Goal: Navigation & Orientation: Find specific page/section

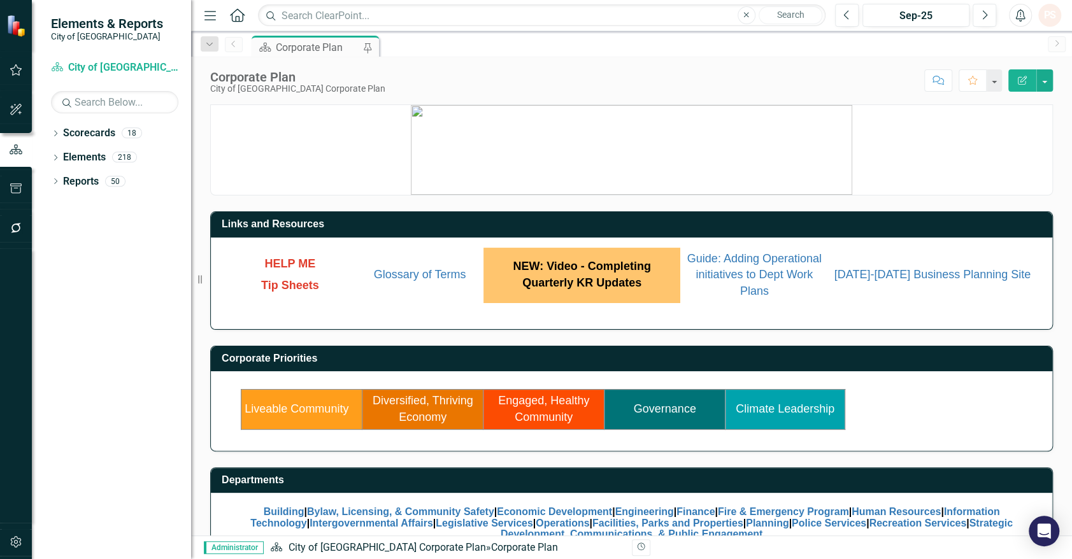
scroll to position [36, 0]
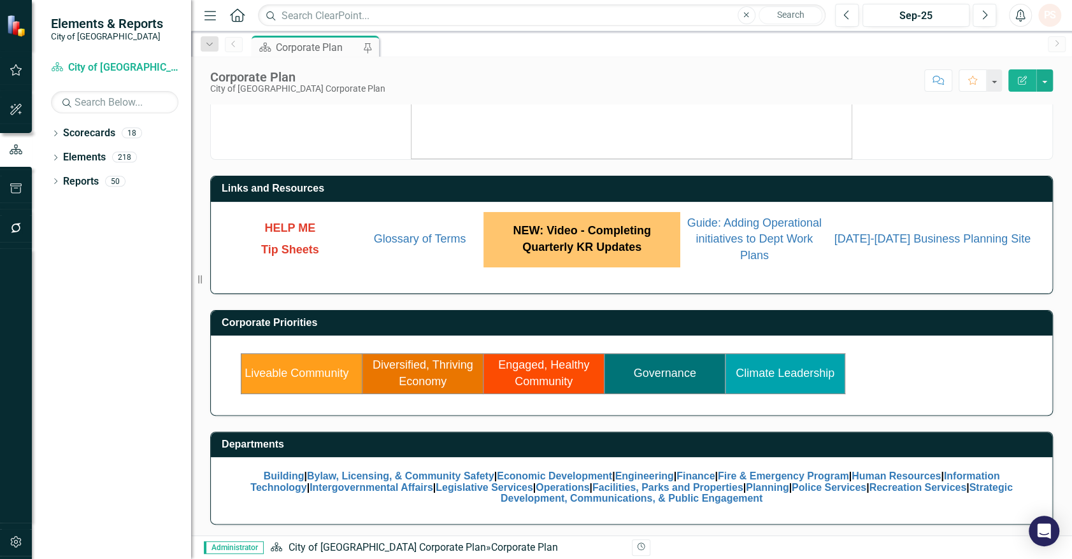
click at [541, 373] on td "Engaged, Healthy Community" at bounding box center [543, 373] width 121 height 39
click at [544, 380] on link "Engaged, Healthy Community" at bounding box center [543, 372] width 91 height 29
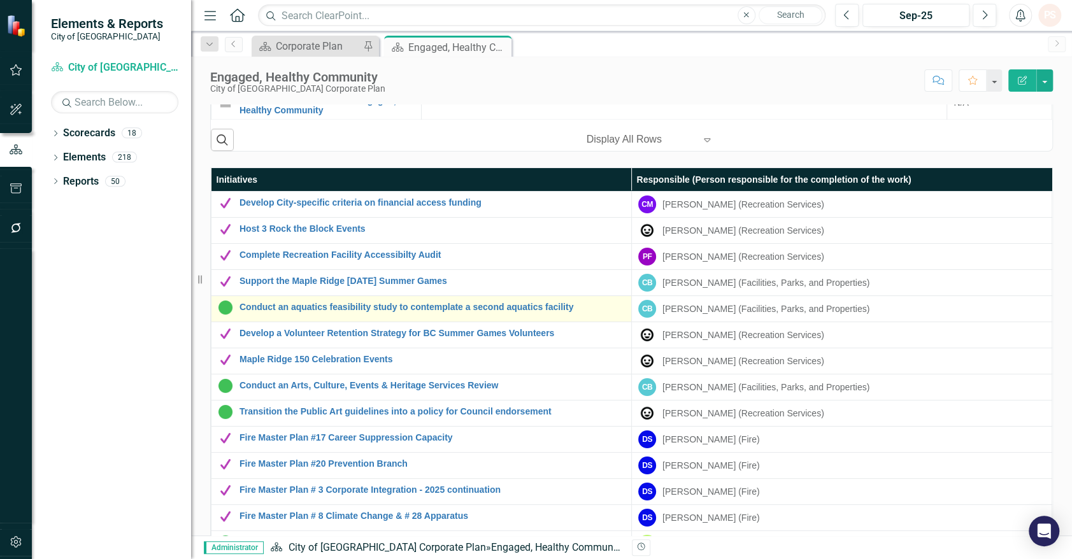
scroll to position [786, 0]
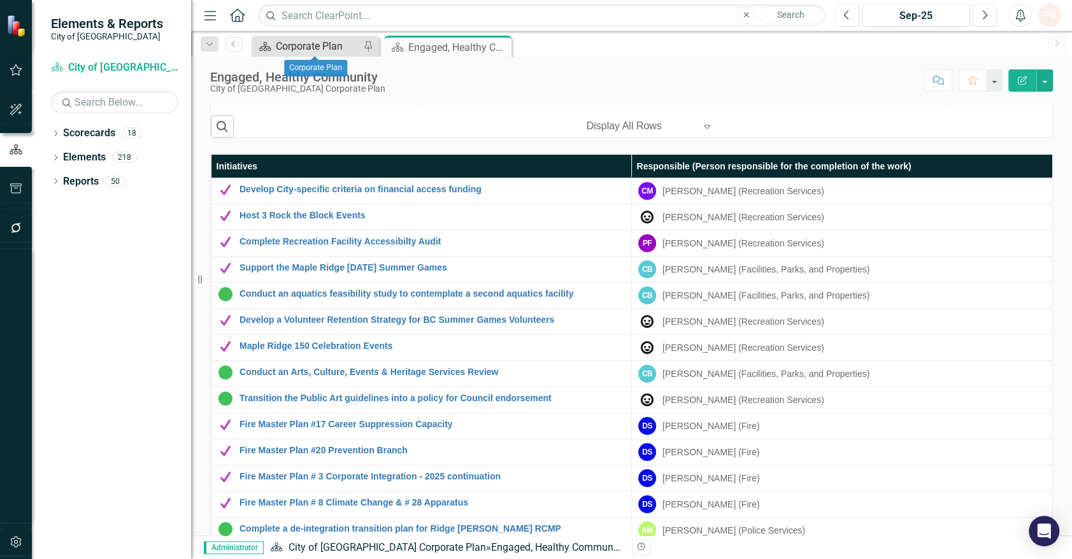
click at [323, 47] on div "Corporate Plan" at bounding box center [318, 46] width 84 height 16
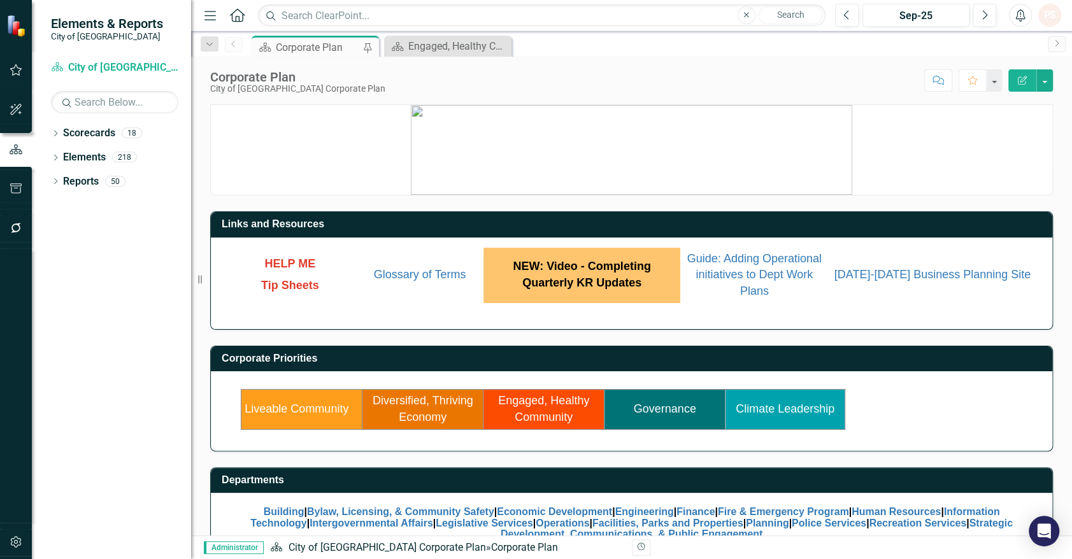
click at [783, 404] on link "Climate Leadership" at bounding box center [784, 408] width 99 height 13
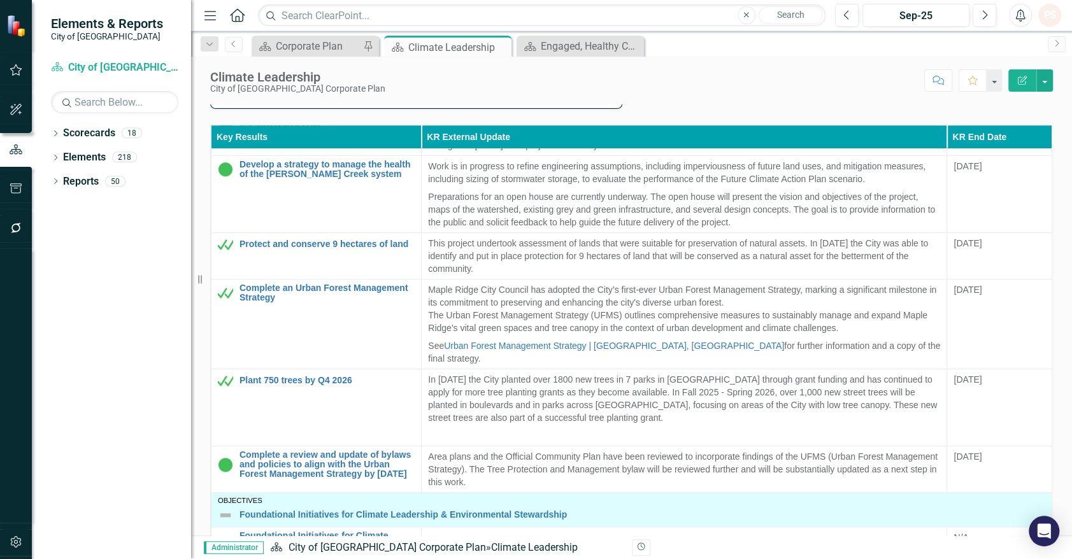
scroll to position [649, 0]
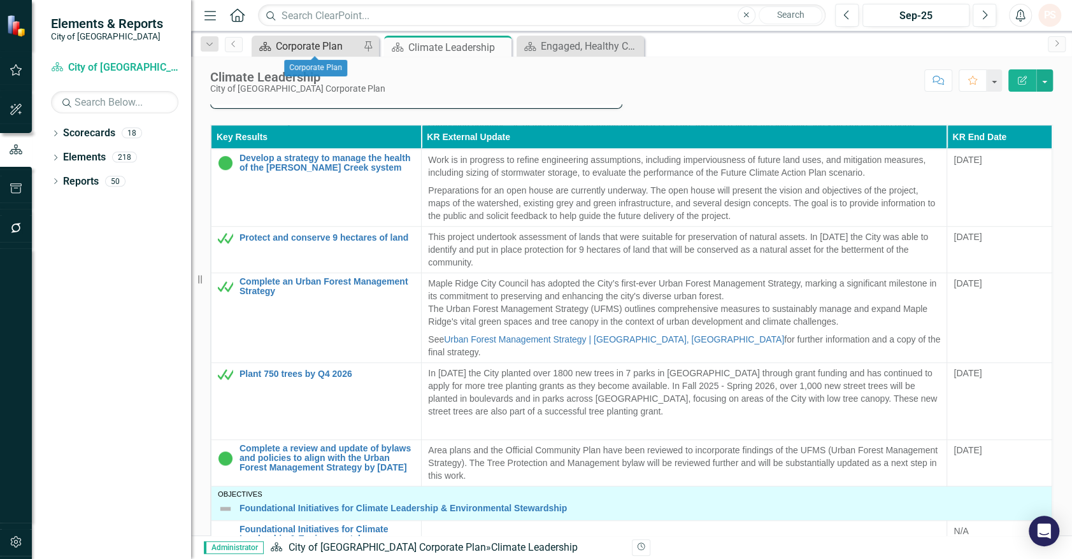
click at [326, 46] on div "Corporate Plan" at bounding box center [318, 46] width 84 height 16
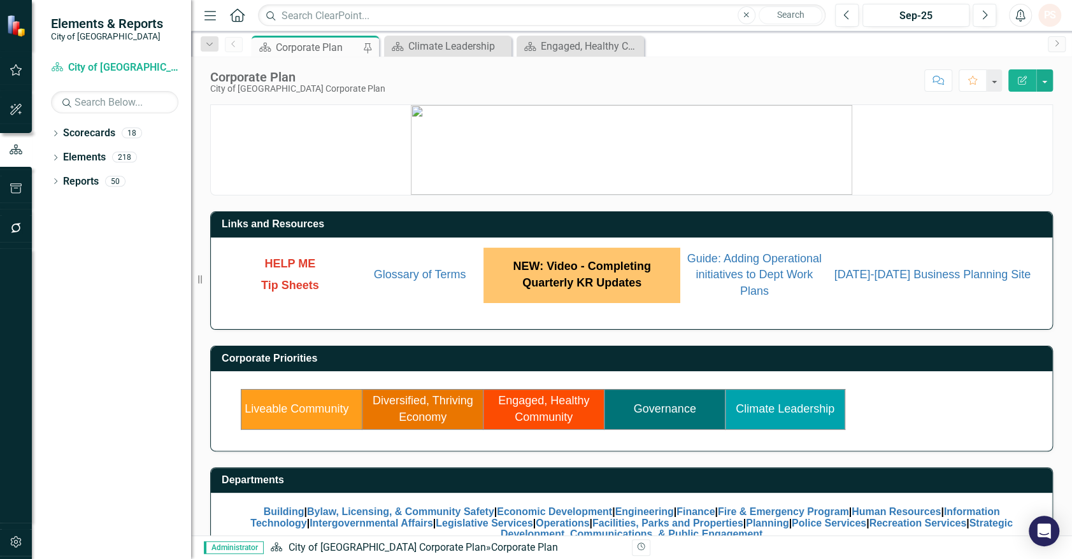
click at [281, 404] on link "Liveable Community" at bounding box center [296, 408] width 104 height 13
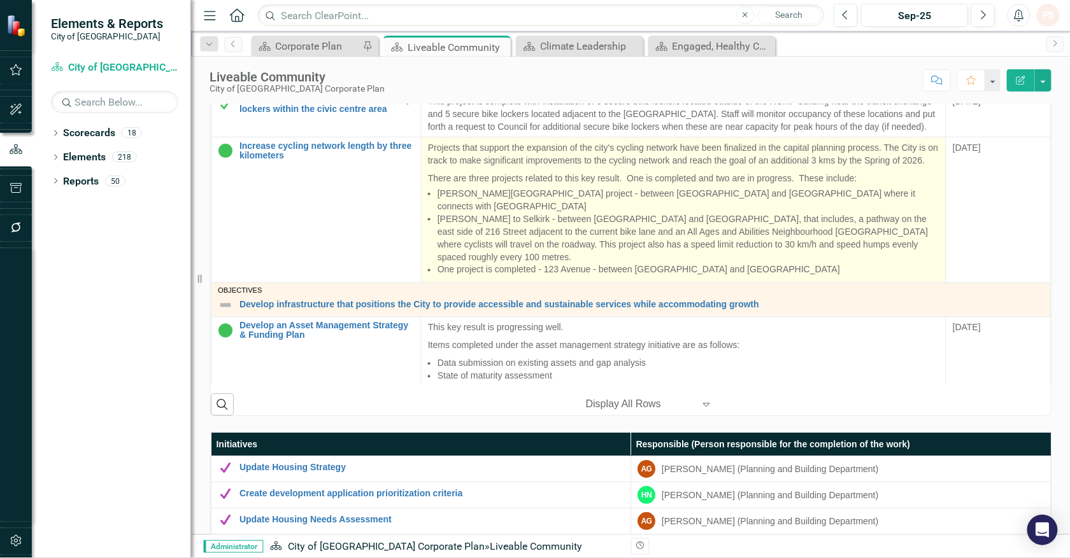
scroll to position [704, 0]
